Goal: Task Accomplishment & Management: Use online tool/utility

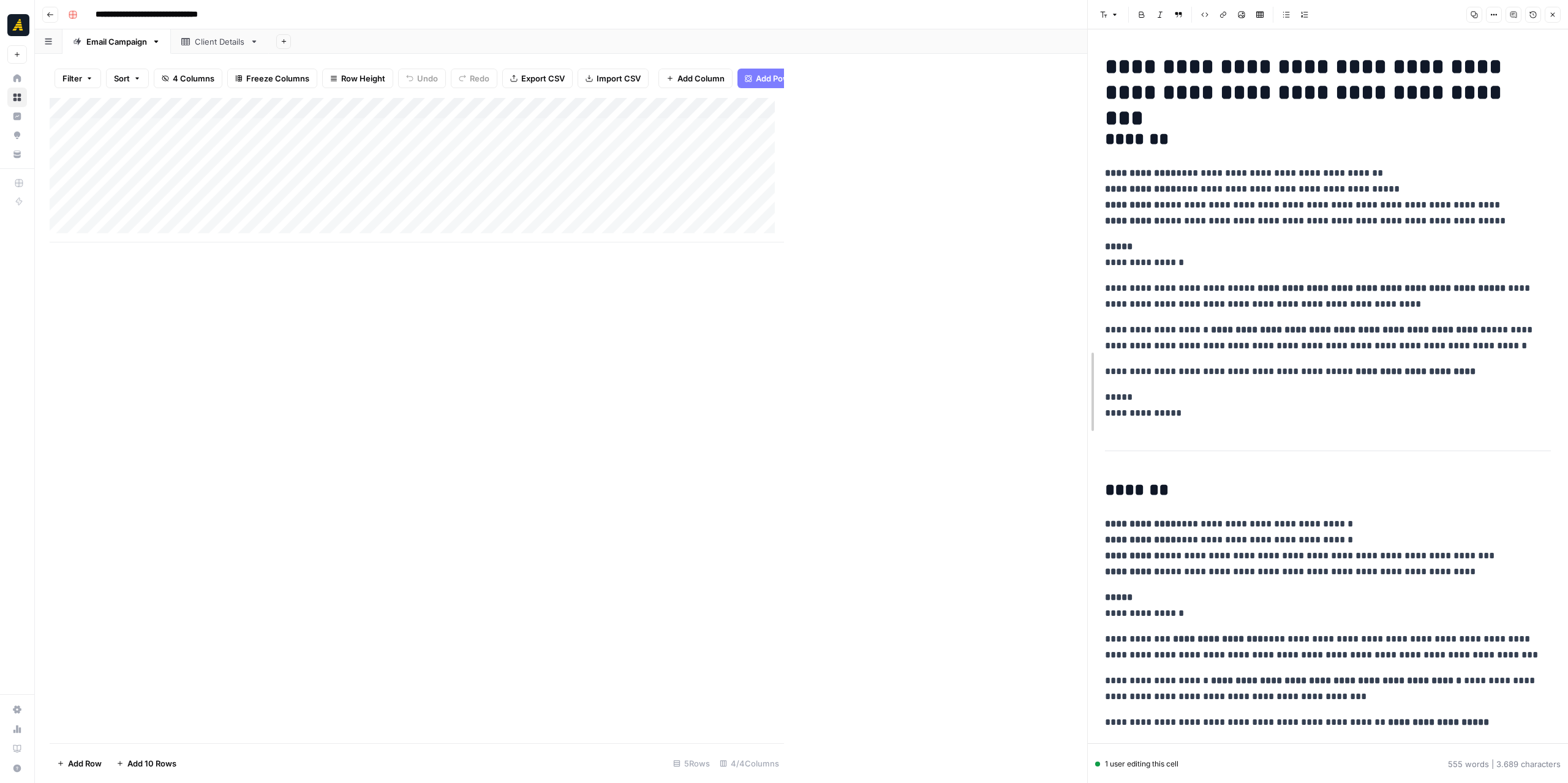
drag, startPoint x: 787, startPoint y: 306, endPoint x: 1090, endPoint y: 344, distance: 305.4
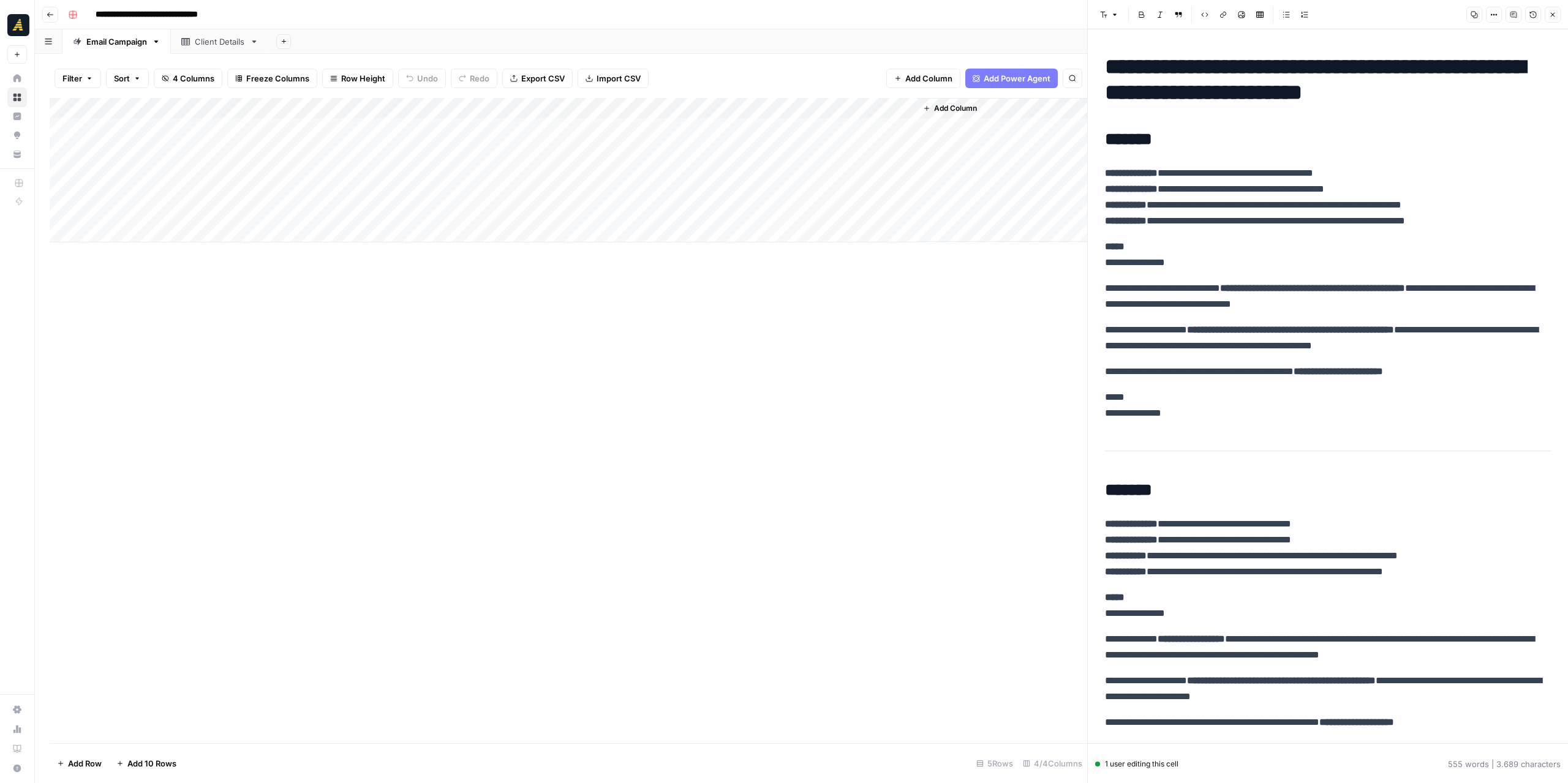
click at [196, 42] on div "Client Details" at bounding box center [219, 41] width 50 height 12
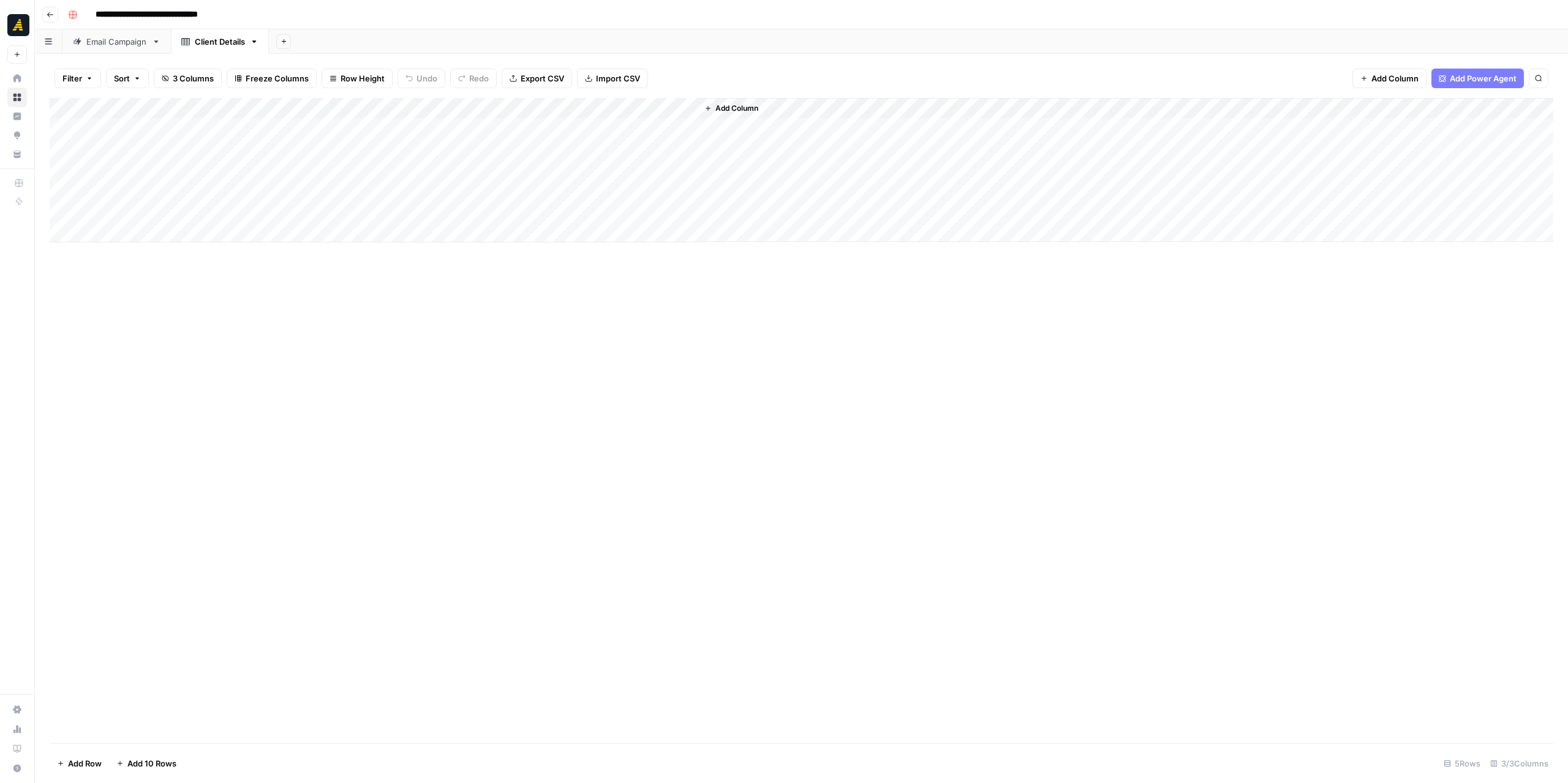
click at [115, 40] on div "Email Campaign" at bounding box center [117, 41] width 61 height 12
click at [212, 42] on div "Client Details" at bounding box center [219, 41] width 50 height 12
click at [115, 45] on div "Email Campaign" at bounding box center [117, 41] width 61 height 12
click at [795, 123] on div "Add Column" at bounding box center [801, 170] width 1504 height 144
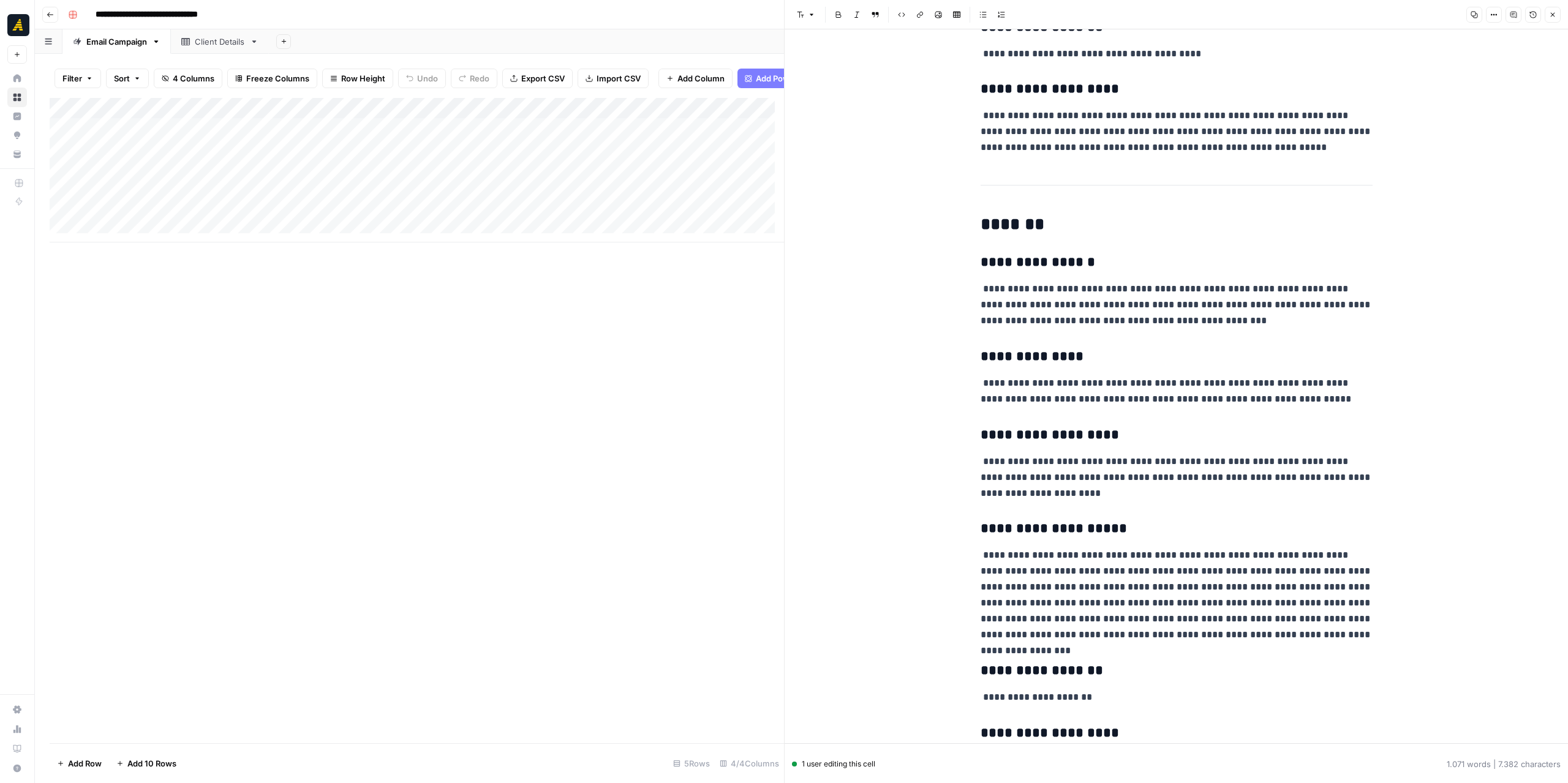
scroll to position [2656, 0]
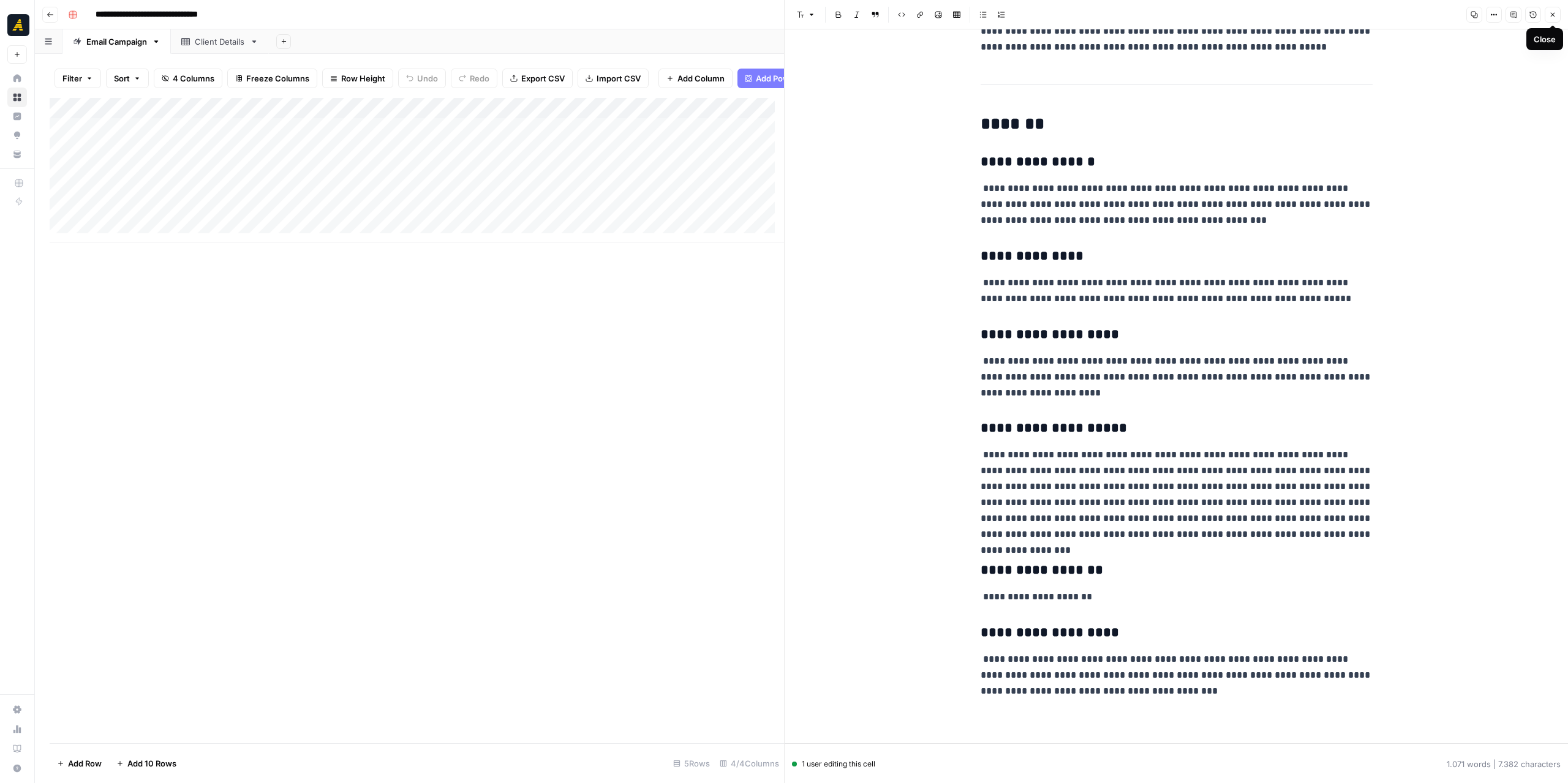
click at [1556, 16] on icon "button" at bounding box center [1552, 15] width 7 height 7
